Goal: Task Accomplishment & Management: Complete application form

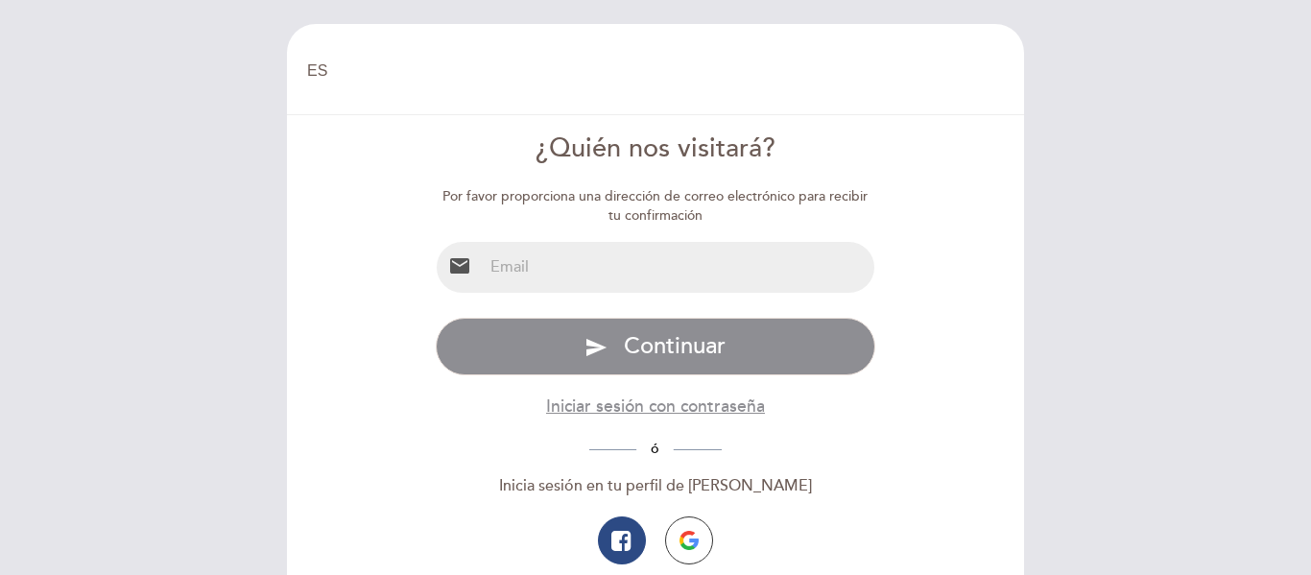
select select "es"
click at [522, 254] on input "email" at bounding box center [679, 267] width 393 height 51
type input "[EMAIL_ADDRESS][DOMAIN_NAME]"
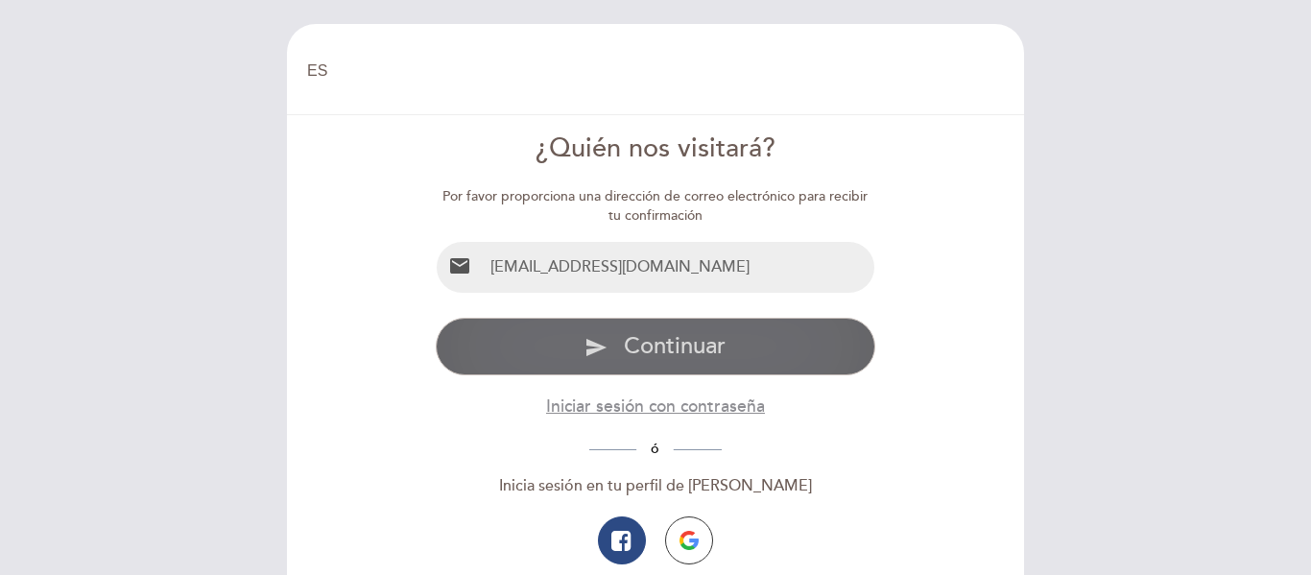
click at [702, 365] on button "send Continuar" at bounding box center [656, 347] width 441 height 58
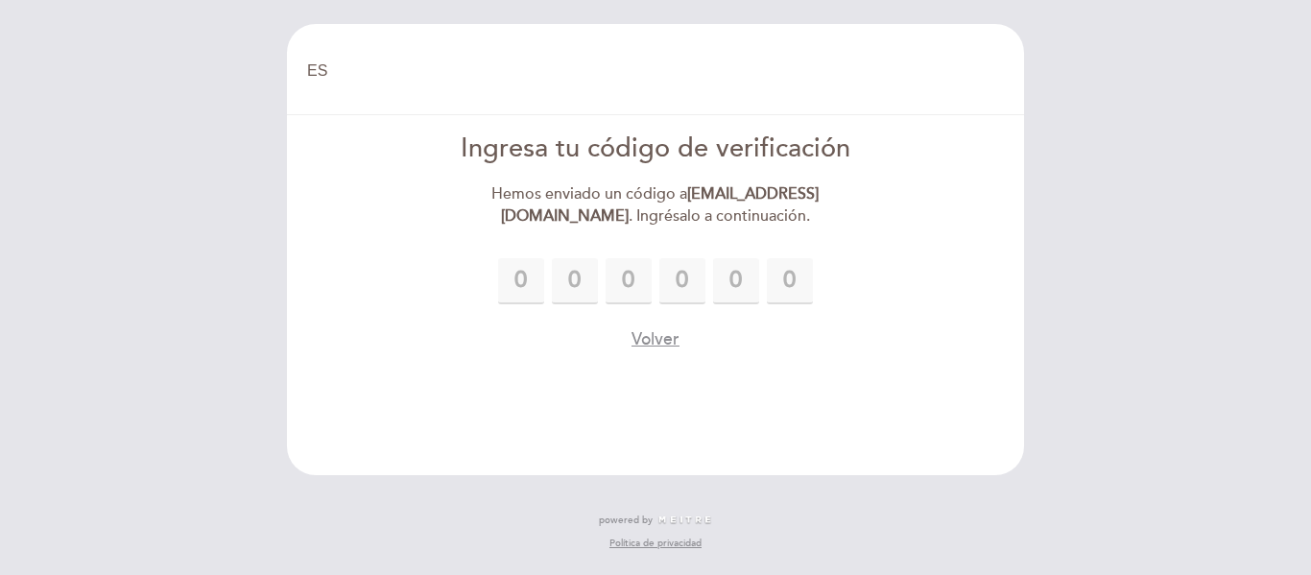
type input "4"
type input "8"
type input "1"
type input "8"
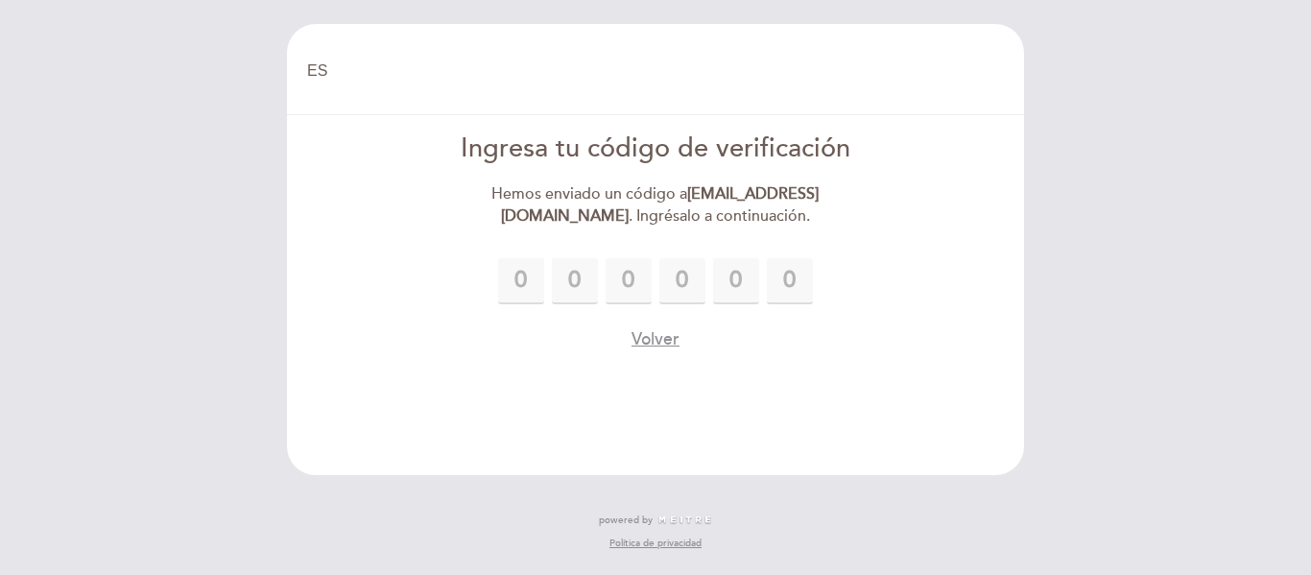
type input "9"
click at [773, 341] on div "Volver" at bounding box center [656, 339] width 441 height 24
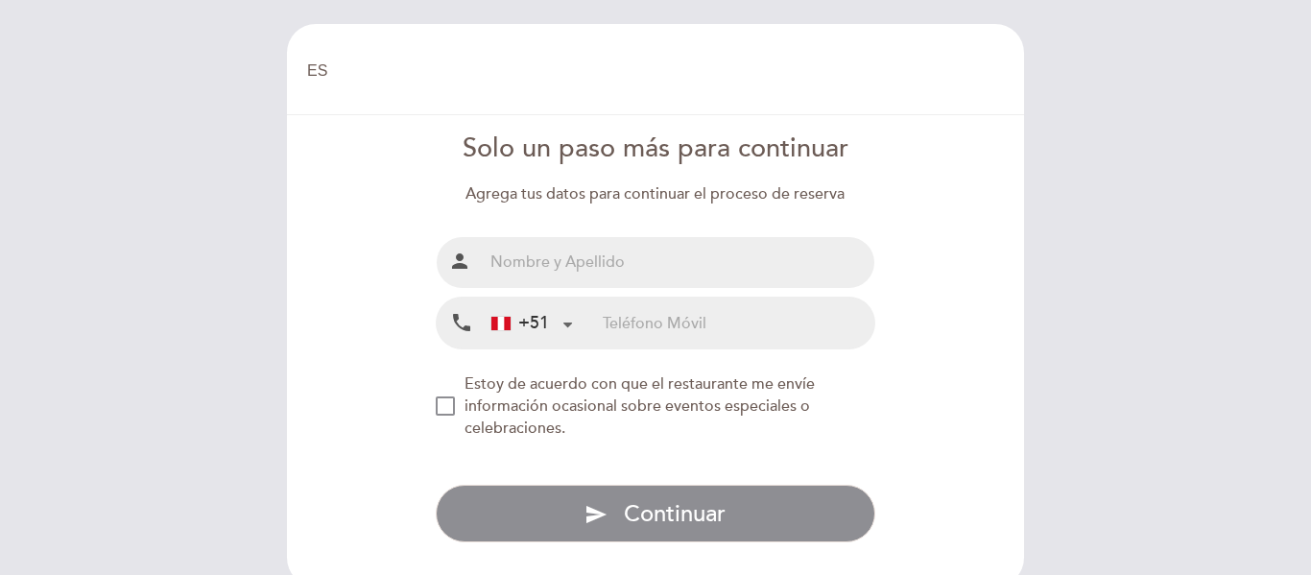
click at [695, 251] on input "text" at bounding box center [679, 262] width 393 height 51
type input "[PERSON_NAME]"
click at [692, 299] on input "tel" at bounding box center [739, 323] width 272 height 51
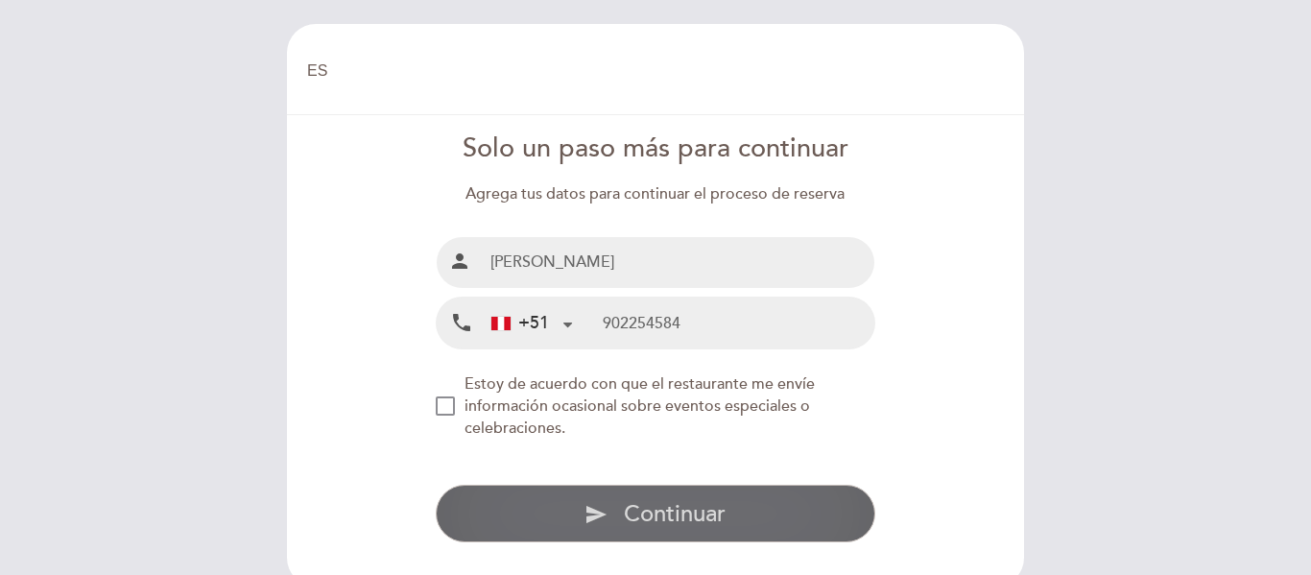
type input "902254584"
click at [509, 522] on button "send Continuar" at bounding box center [656, 514] width 441 height 58
